Goal: Navigation & Orientation: Go to known website

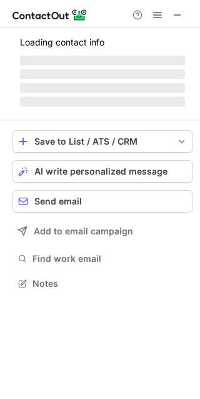
scroll to position [274, 200]
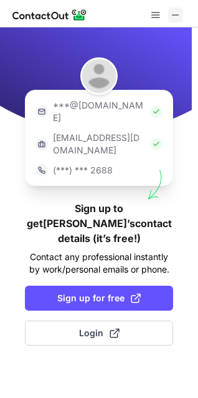
click at [174, 16] on span at bounding box center [176, 15] width 10 height 10
